Goal: Task Accomplishment & Management: Complete application form

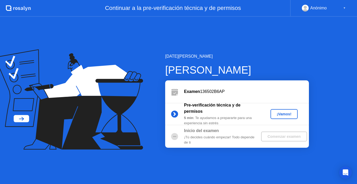
click at [289, 115] on div "¡Vamos!" at bounding box center [284, 114] width 23 height 4
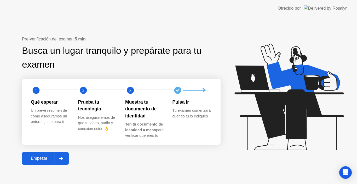
click at [43, 157] on div "Empezar" at bounding box center [39, 158] width 31 height 5
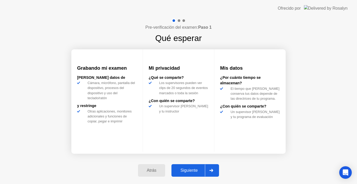
click at [185, 169] on div "Siguiente" at bounding box center [189, 170] width 32 height 5
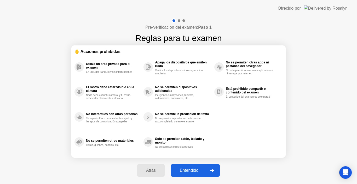
click at [185, 169] on div "Entendido" at bounding box center [189, 170] width 33 height 5
select select "**********"
select select "*******"
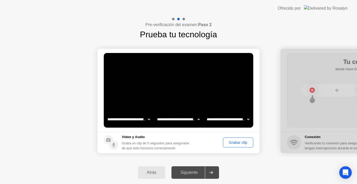
click at [235, 139] on button "Grabar clip" at bounding box center [238, 143] width 30 height 10
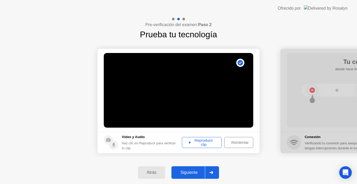
click at [193, 145] on div "Reproducir clip" at bounding box center [202, 143] width 36 height 8
click at [184, 171] on div "Siguiente" at bounding box center [189, 172] width 32 height 5
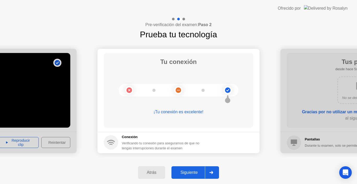
click at [191, 171] on div "Siguiente" at bounding box center [189, 172] width 32 height 5
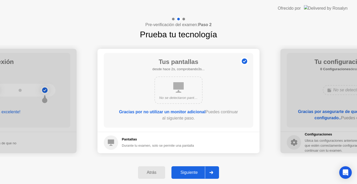
click at [191, 171] on div "Siguiente" at bounding box center [189, 172] width 32 height 5
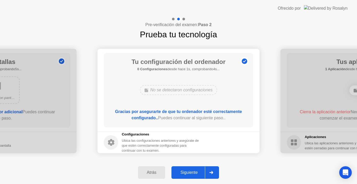
click at [191, 171] on div "Siguiente" at bounding box center [189, 172] width 32 height 5
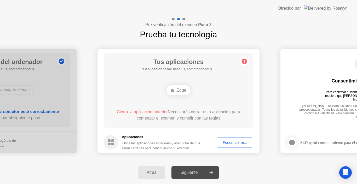
click at [191, 171] on div "Siguiente" at bounding box center [189, 172] width 32 height 5
click at [228, 144] on div "Forzar cierre..." at bounding box center [235, 143] width 33 height 4
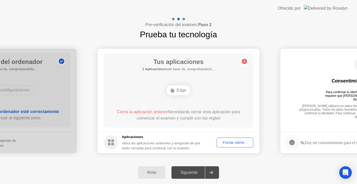
click at [182, 92] on div "Edge" at bounding box center [179, 90] width 24 height 10
click at [238, 141] on div "Forzar cierre..." at bounding box center [235, 143] width 33 height 4
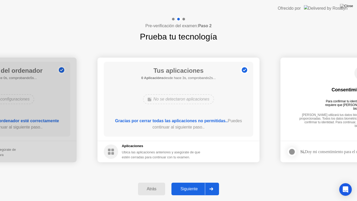
click at [187, 184] on div "Siguiente" at bounding box center [189, 188] width 32 height 5
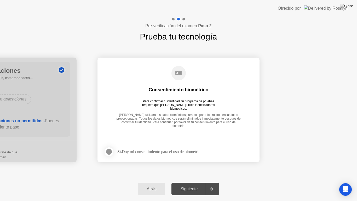
click at [110, 150] on div at bounding box center [109, 151] width 6 height 6
click at [182, 184] on button "Siguiente" at bounding box center [195, 188] width 48 height 13
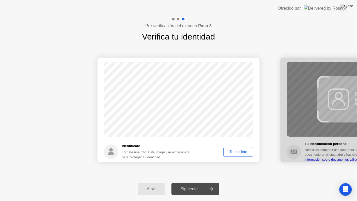
click at [229, 152] on div "Tomar foto" at bounding box center [238, 152] width 26 height 4
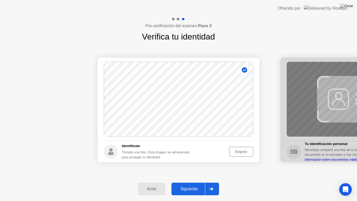
click at [197, 184] on div "Siguiente" at bounding box center [189, 188] width 32 height 5
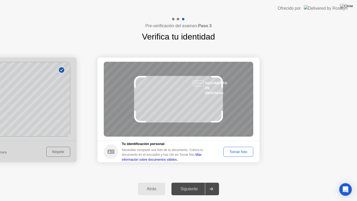
click at [250, 150] on div "Tomar foto" at bounding box center [238, 152] width 26 height 4
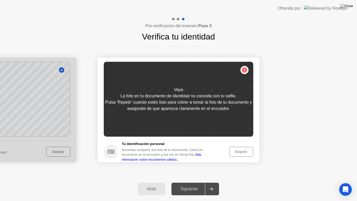
click at [250, 150] on div "Repetir" at bounding box center [241, 152] width 20 height 4
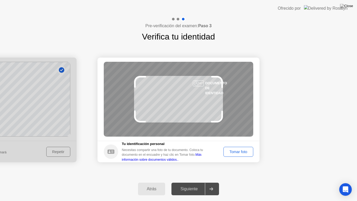
click at [250, 150] on div "Tomar foto" at bounding box center [238, 152] width 26 height 4
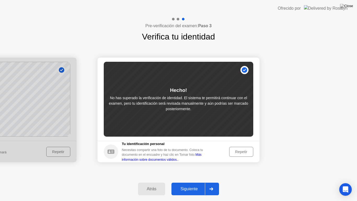
click at [180, 184] on div "Siguiente" at bounding box center [189, 188] width 32 height 5
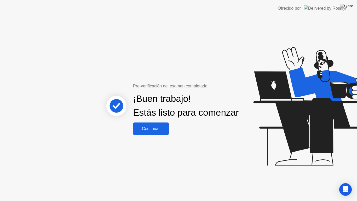
click at [142, 131] on div "Continuar" at bounding box center [151, 128] width 33 height 5
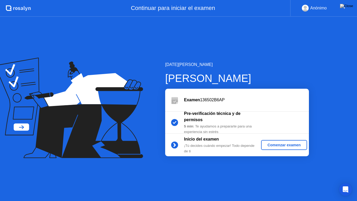
click at [291, 150] on button "Comenzar examen" at bounding box center [284, 145] width 46 height 10
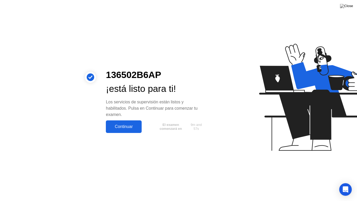
click at [133, 124] on div "Continuar" at bounding box center [123, 126] width 33 height 5
